Goal: Navigation & Orientation: Find specific page/section

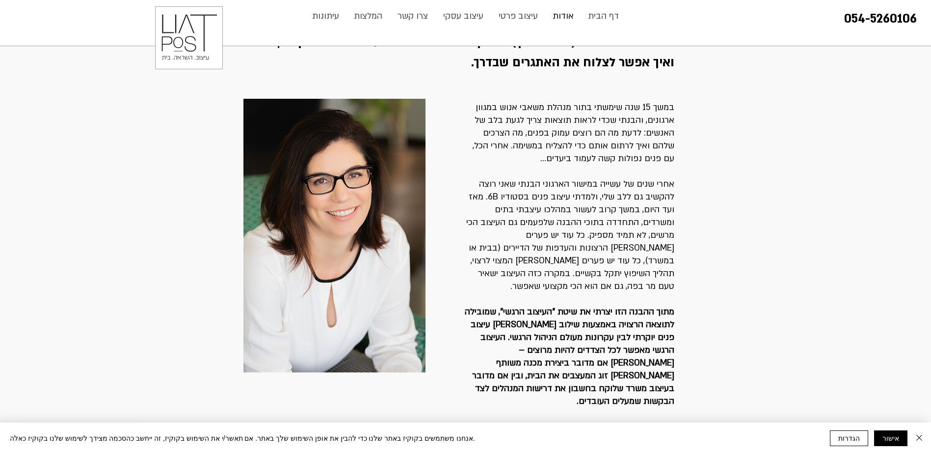
scroll to position [133, 0]
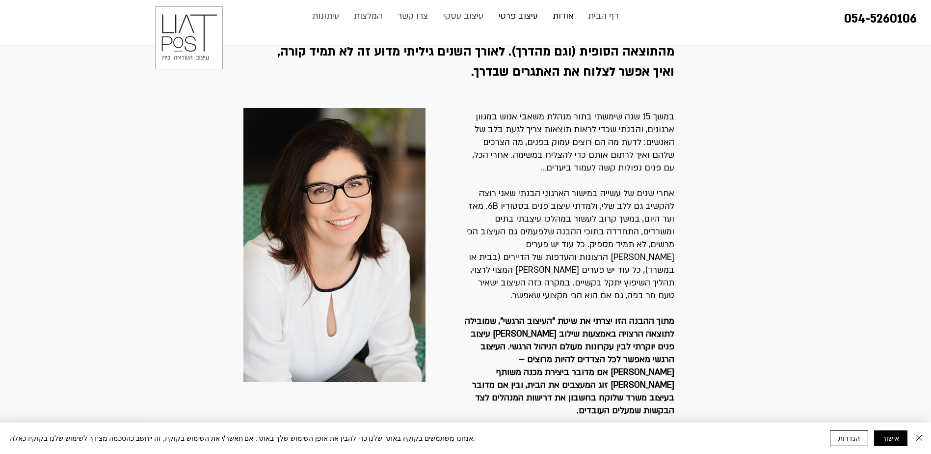
click at [510, 17] on p "עיצוב פרטי" at bounding box center [518, 16] width 49 height 20
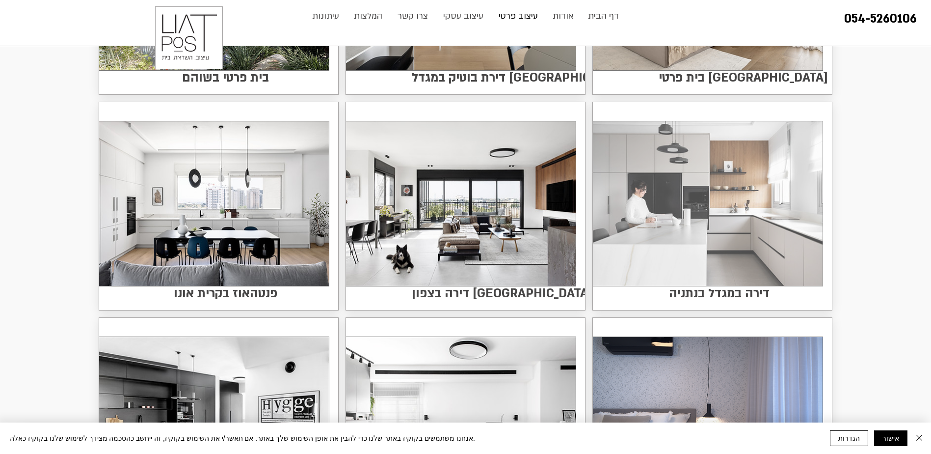
scroll to position [245, 0]
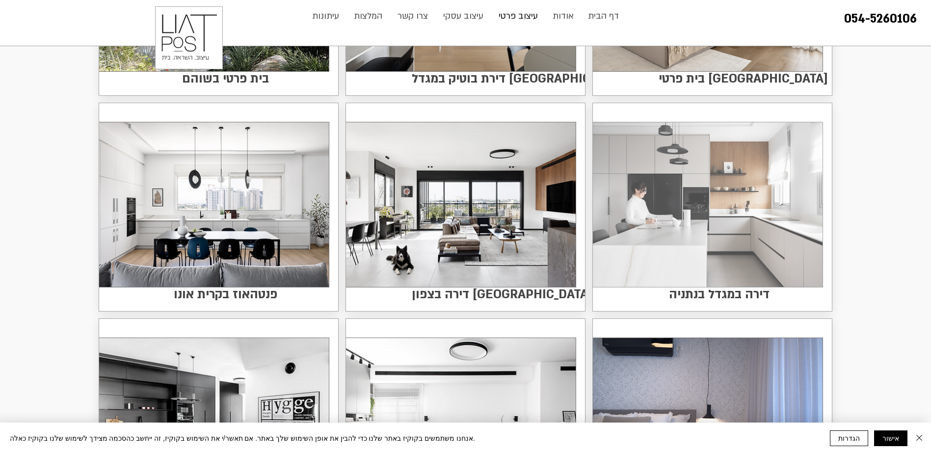
click at [679, 226] on img at bounding box center [708, 204] width 230 height 164
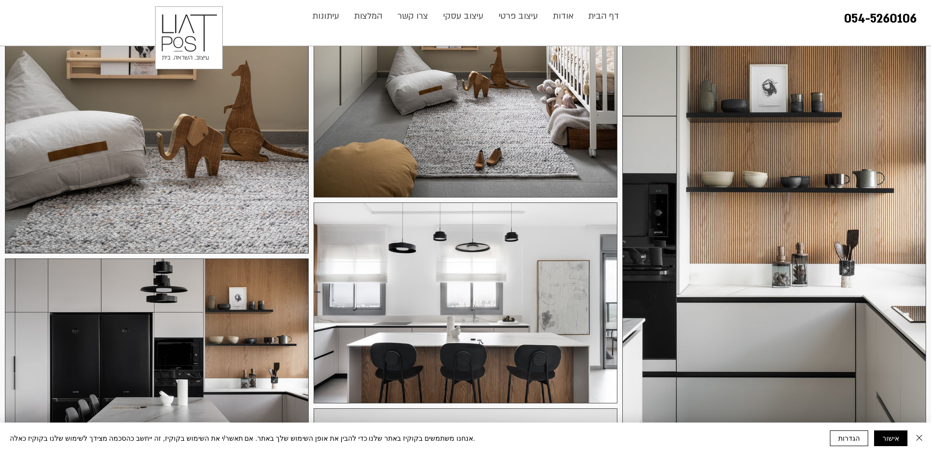
scroll to position [2062, 0]
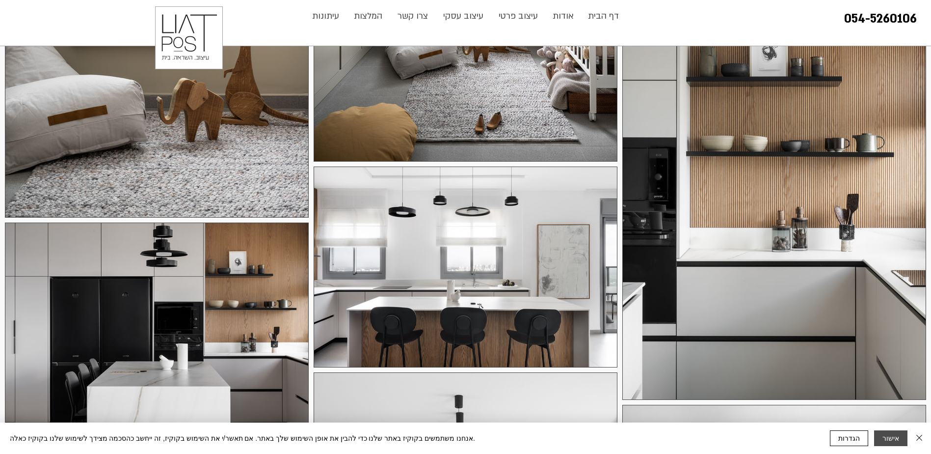
click at [889, 435] on button "אישור" at bounding box center [890, 438] width 33 height 16
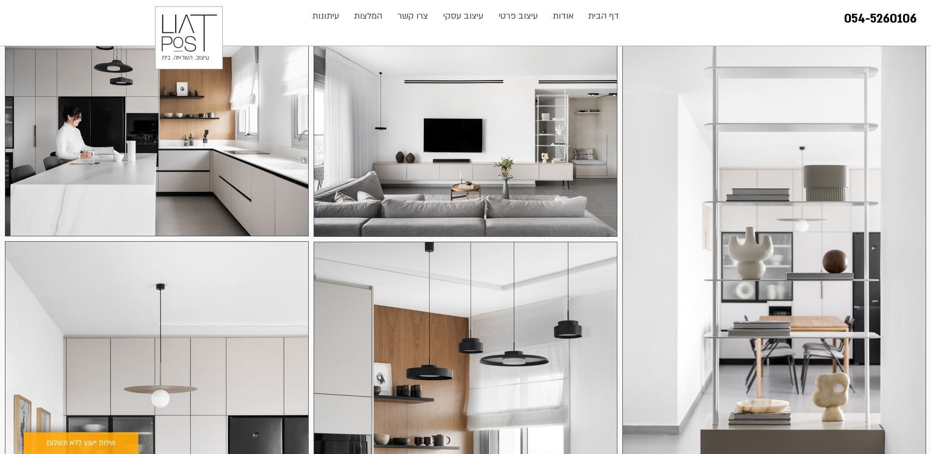
scroll to position [0, 0]
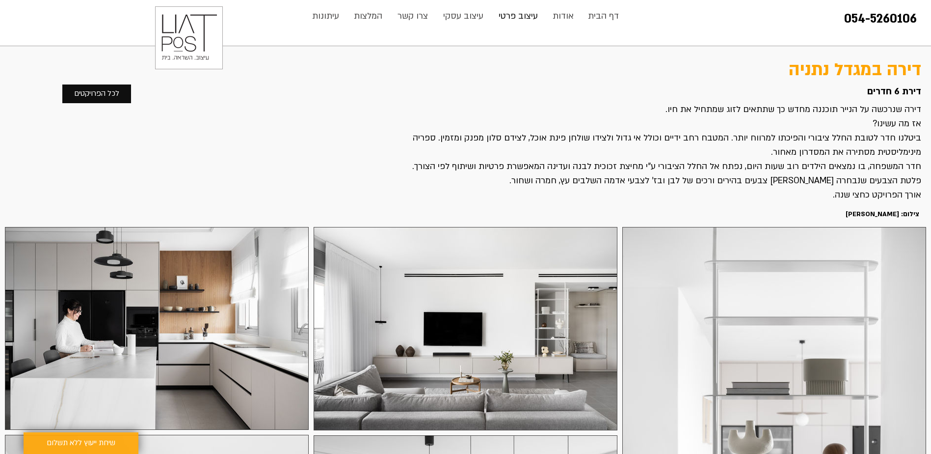
click at [513, 16] on p "עיצוב פרטי" at bounding box center [518, 16] width 49 height 20
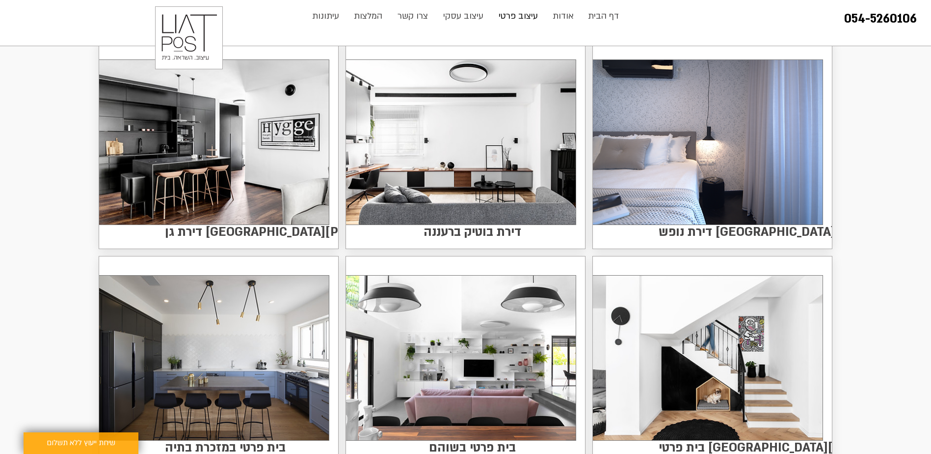
scroll to position [589, 0]
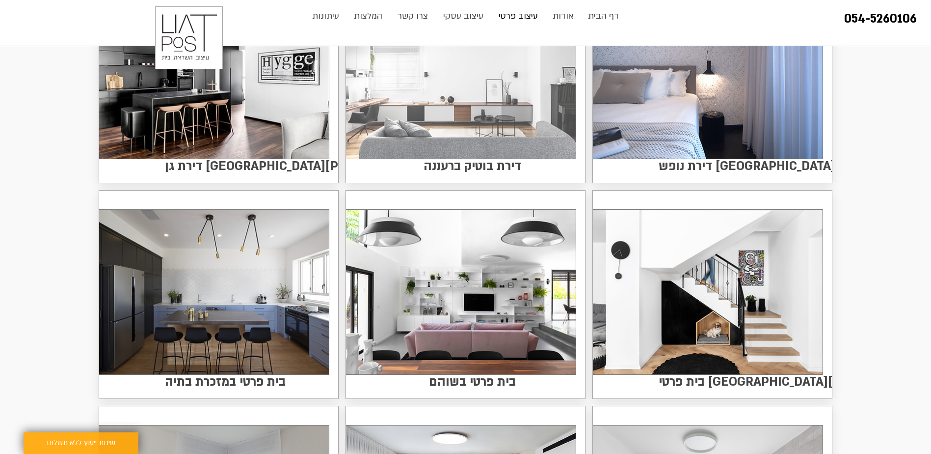
click at [523, 116] on img at bounding box center [461, 76] width 230 height 164
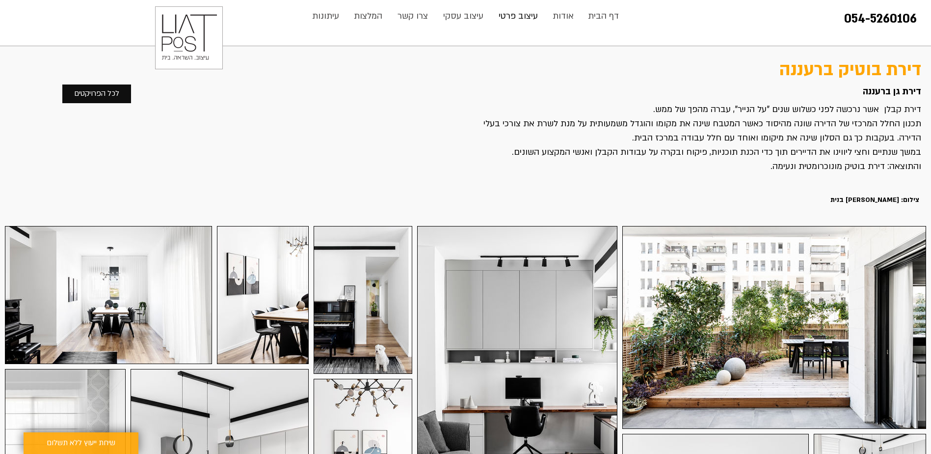
click at [517, 21] on p "עיצוב פרטי" at bounding box center [518, 16] width 49 height 20
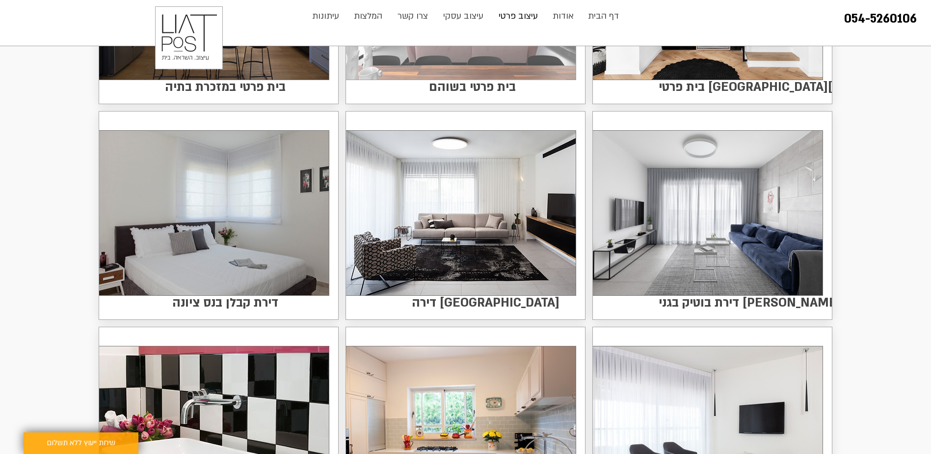
scroll to position [1031, 0]
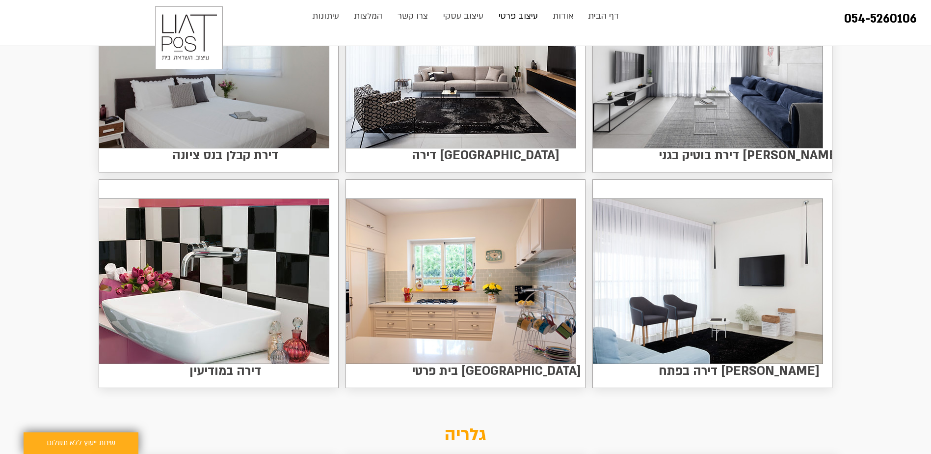
click at [461, 288] on img at bounding box center [461, 281] width 230 height 164
